Goal: Information Seeking & Learning: Learn about a topic

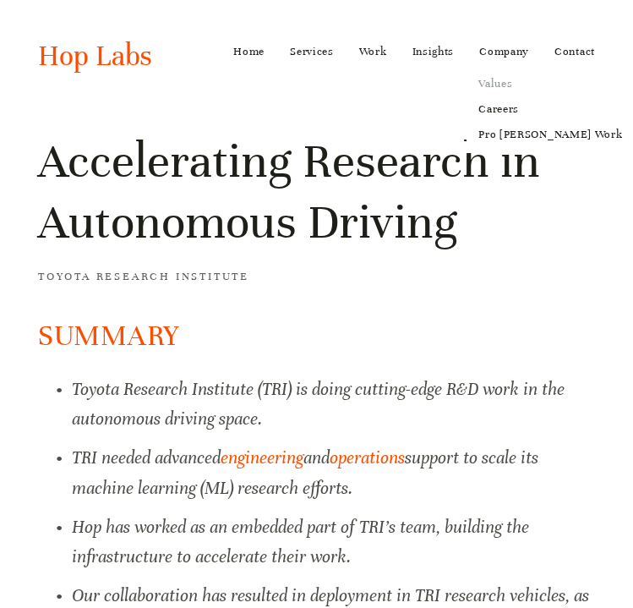
click at [500, 82] on link "Values" at bounding box center [550, 83] width 167 height 25
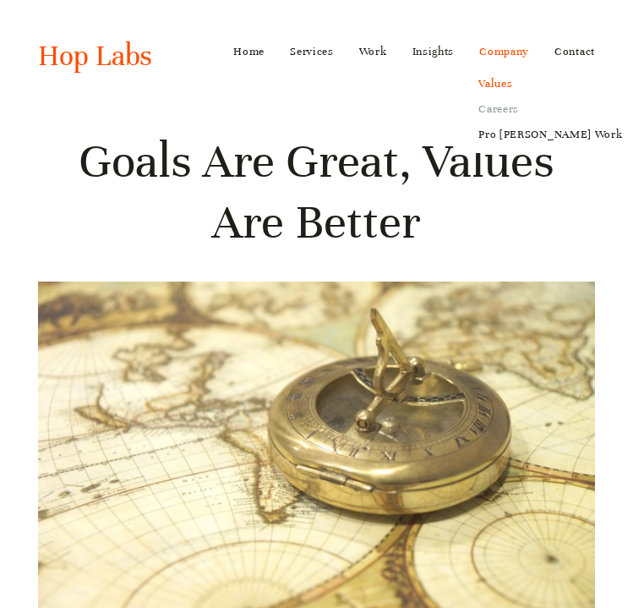
click at [502, 112] on link "Careers" at bounding box center [550, 108] width 167 height 25
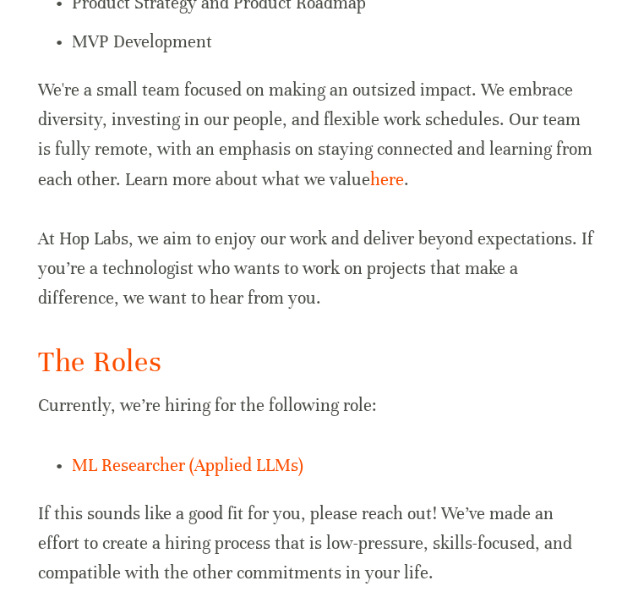
scroll to position [874, 0]
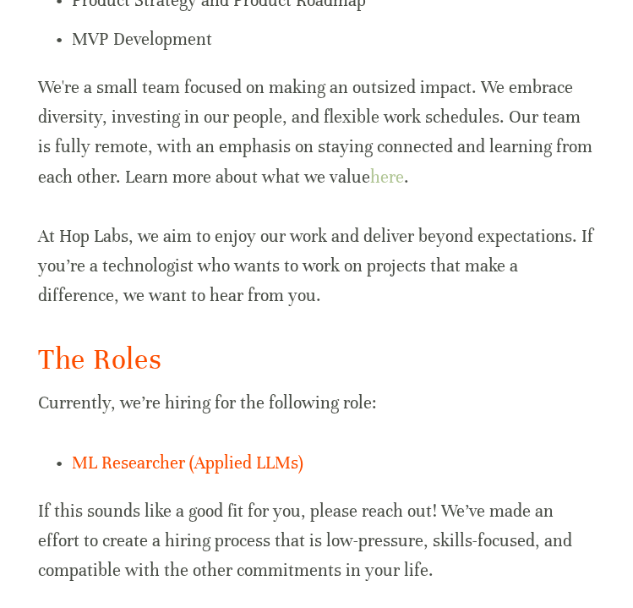
click at [381, 174] on link "here" at bounding box center [387, 177] width 34 height 21
click at [203, 123] on p "We're a small team focused on making an outsized impact. We embrace diversity, …" at bounding box center [316, 132] width 557 height 119
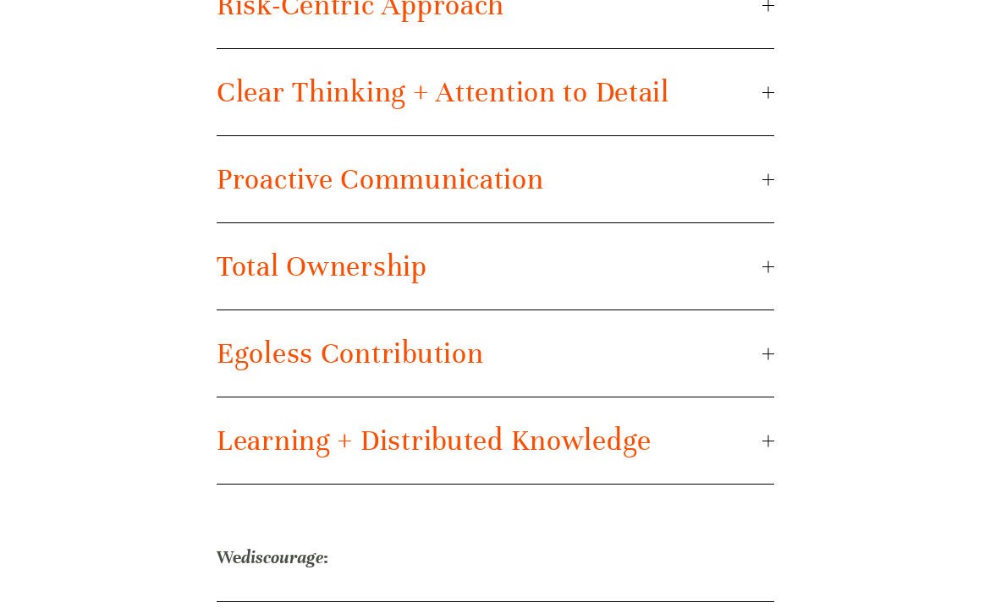
scroll to position [2238, 0]
